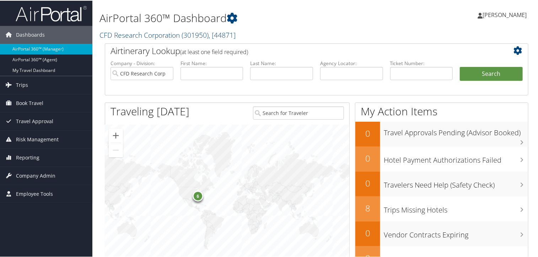
click at [227, 34] on span ", [ 44871 ]" at bounding box center [222, 35] width 27 height 10
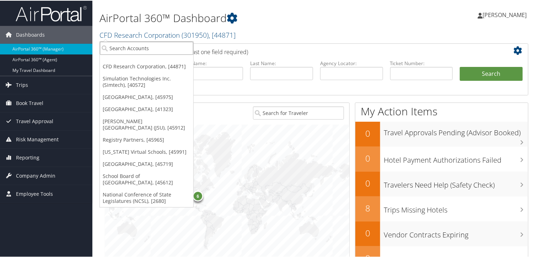
click at [114, 47] on input "search" at bounding box center [147, 47] width 94 height 13
type input "fred"
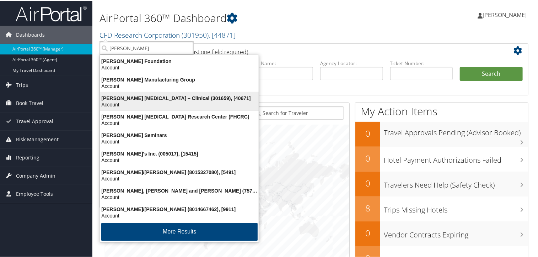
click at [139, 107] on div "Account" at bounding box center [179, 104] width 167 height 6
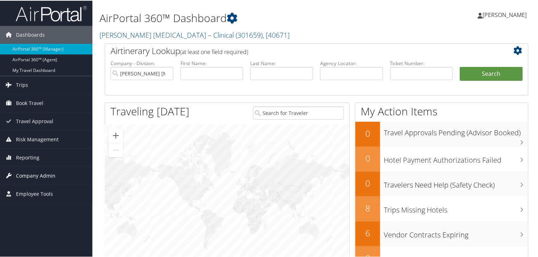
click at [39, 170] on span "Company Admin" at bounding box center [35, 175] width 39 height 18
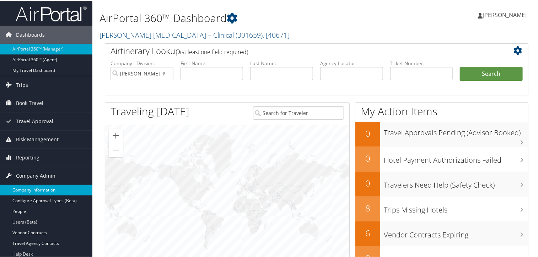
click at [28, 187] on link "Company Information" at bounding box center [46, 189] width 92 height 11
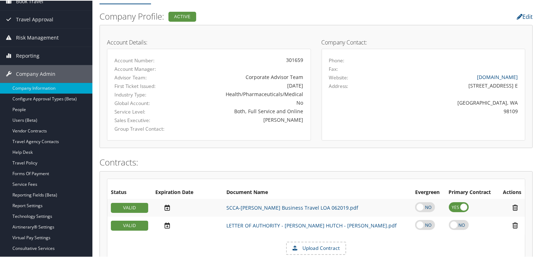
scroll to position [77, 0]
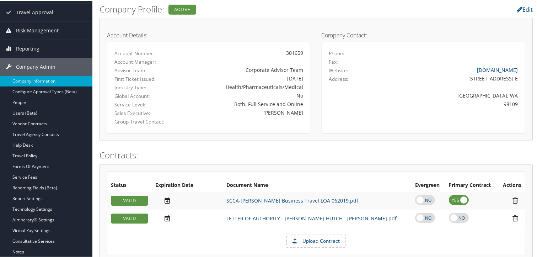
click at [258, 218] on link "LETTER OF AUTHORITY - FRED HUTCH - Christopherson.pdf" at bounding box center [311, 217] width 170 height 7
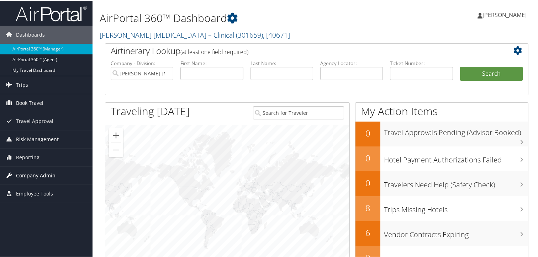
click at [28, 173] on span "Company Admin" at bounding box center [35, 175] width 39 height 18
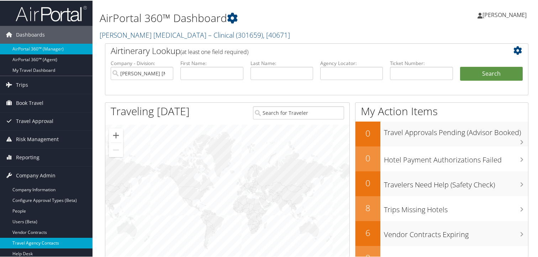
click at [30, 243] on link "Travel Agency Contacts" at bounding box center [46, 242] width 92 height 11
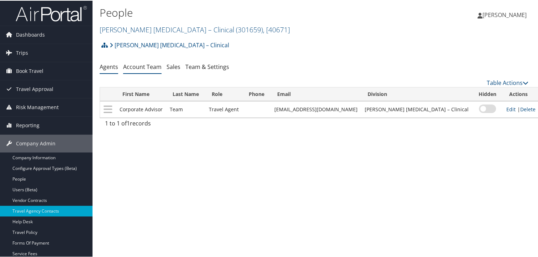
click at [139, 66] on link "Account Team" at bounding box center [142, 66] width 38 height 8
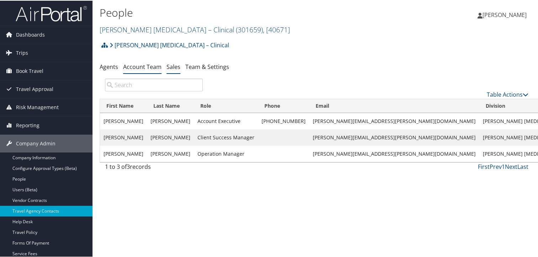
click at [170, 66] on link "Sales" at bounding box center [173, 66] width 14 height 8
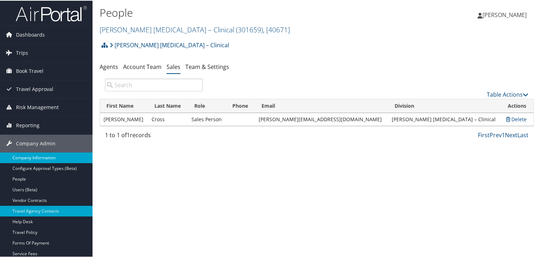
click at [31, 154] on link "Company Information" at bounding box center [46, 157] width 92 height 11
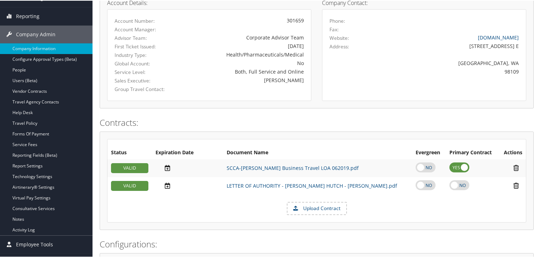
scroll to position [115, 0]
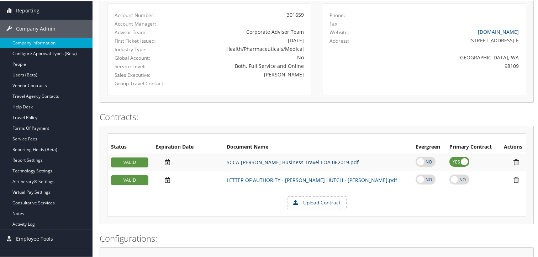
click at [307, 162] on link "SCCA-Christopherson Business Travel LOA 062019.pdf" at bounding box center [292, 161] width 132 height 7
